Goal: Task Accomplishment & Management: Manage account settings

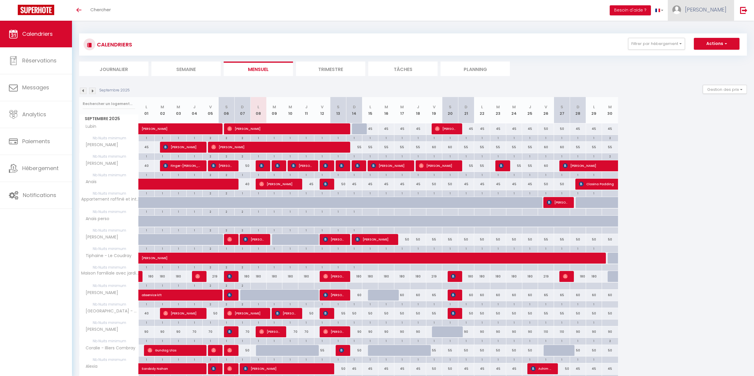
click at [711, 9] on span "[PERSON_NAME]" at bounding box center [705, 9] width 41 height 7
click at [582, 32] on div "CALENDRIERS Filtrer par hébergement Tous [PERSON_NAME] [MEDICAL_DATA] rue [PERS…" at bounding box center [413, 276] width 668 height 497
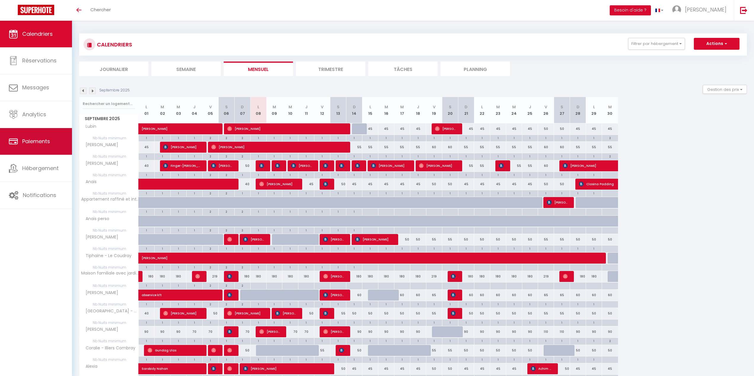
click at [37, 140] on span "Paiements" at bounding box center [36, 141] width 28 height 7
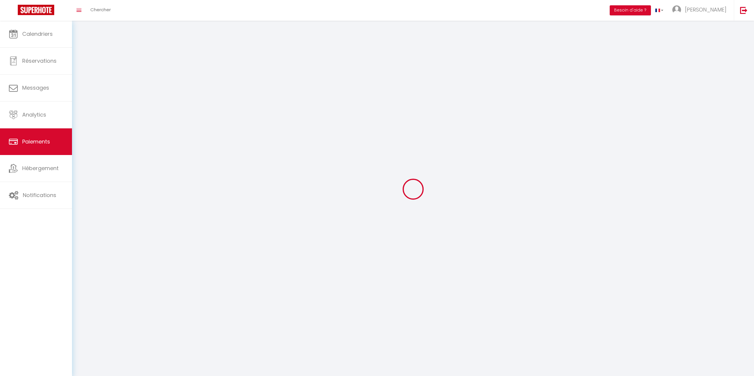
select select "2"
select select "0"
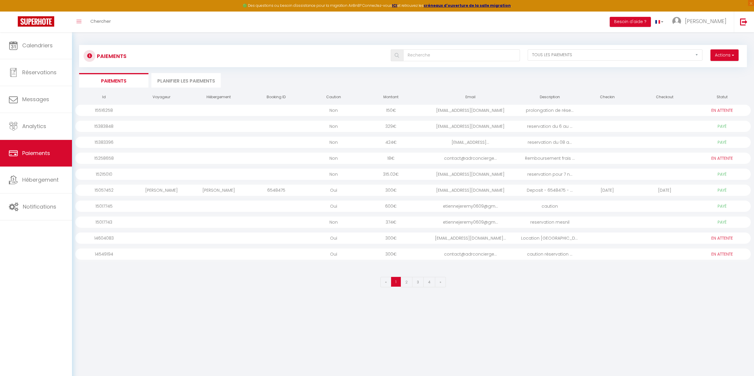
click at [496, 111] on div "[EMAIL_ADDRESS][DOMAIN_NAME]" at bounding box center [470, 110] width 101 height 11
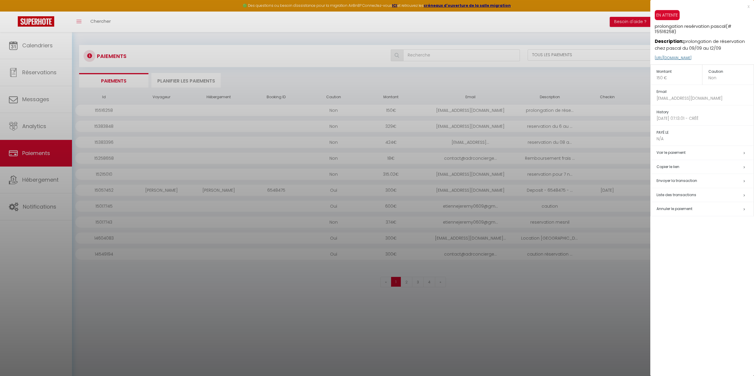
drag, startPoint x: 739, startPoint y: 56, endPoint x: 655, endPoint y: 56, distance: 83.5
click at [655, 56] on p "[URL][DOMAIN_NAME]" at bounding box center [704, 58] width 99 height 13
copy link "[URL][DOMAIN_NAME]"
click at [490, 88] on div at bounding box center [377, 188] width 754 height 376
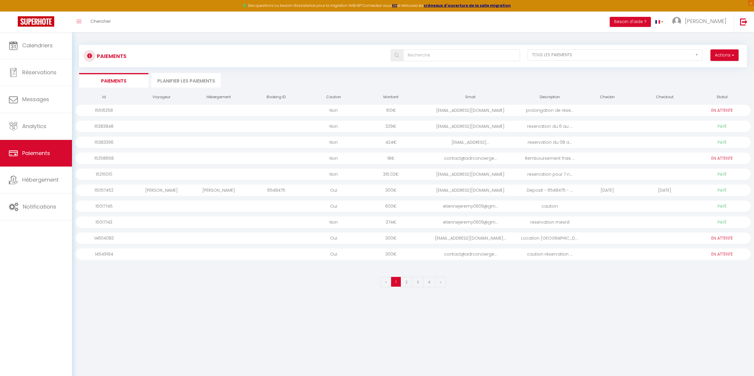
click at [684, 111] on div at bounding box center [664, 110] width 57 height 11
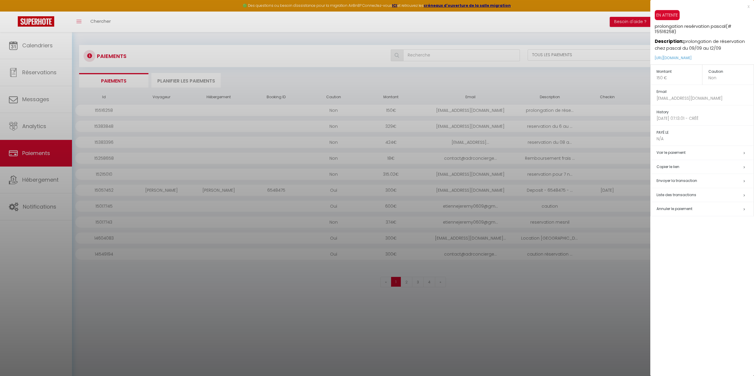
click at [574, 70] on div at bounding box center [377, 188] width 754 height 376
